Goal: Task Accomplishment & Management: Manage account settings

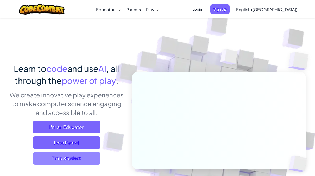
click at [73, 157] on span "I'm a Student" at bounding box center [67, 158] width 68 height 12
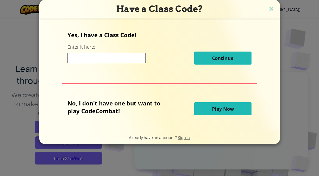
click at [114, 60] on input at bounding box center [106, 58] width 78 height 10
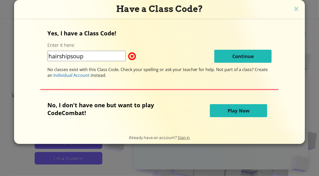
type input "hairshipsoup"
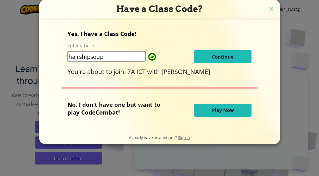
click at [228, 60] on button "Continue" at bounding box center [222, 56] width 57 height 13
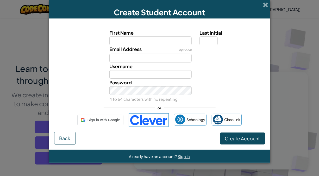
click at [227, 57] on div "Email Address optional" at bounding box center [160, 53] width 216 height 17
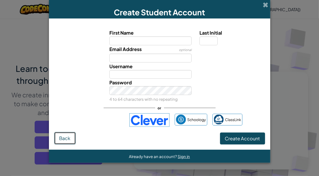
click at [60, 136] on span "Back" at bounding box center [64, 138] width 11 height 6
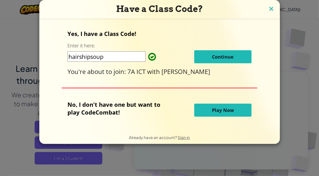
click at [270, 7] on img at bounding box center [271, 9] width 7 height 8
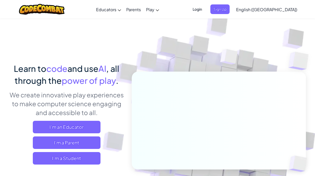
click at [205, 7] on span "Login" at bounding box center [197, 9] width 16 height 10
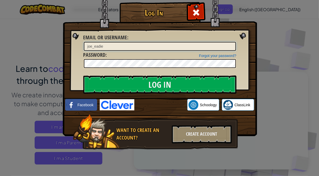
type input "joe_eadie"
click at [83, 75] on input "Log In" at bounding box center [159, 84] width 153 height 18
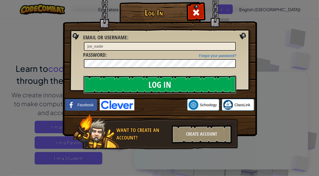
click at [168, 84] on input "Log In" at bounding box center [159, 84] width 153 height 18
